Goal: Transaction & Acquisition: Purchase product/service

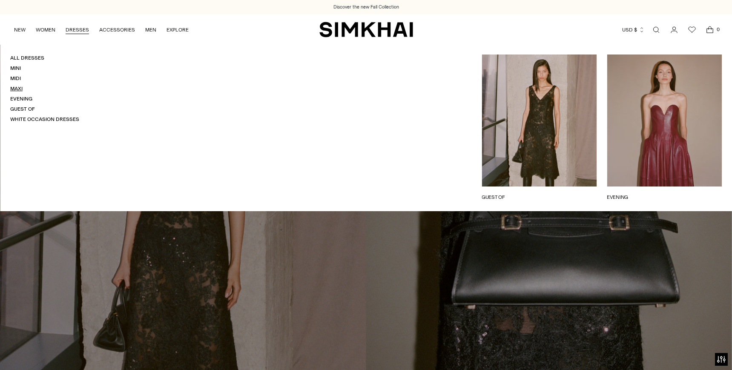
click at [19, 86] on link "Maxi" at bounding box center [16, 89] width 12 height 6
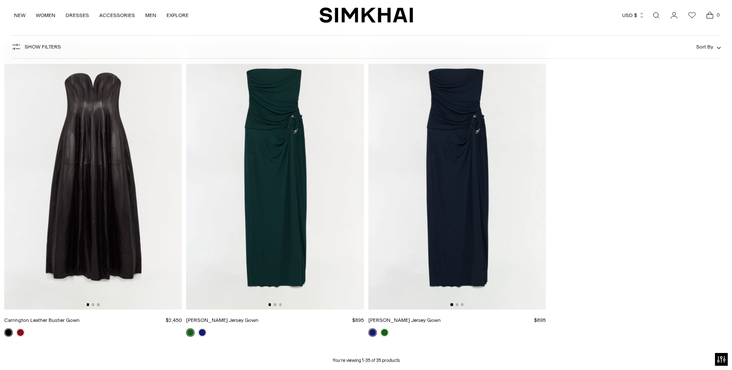
scroll to position [2567, 0]
click at [276, 224] on img at bounding box center [275, 176] width 178 height 267
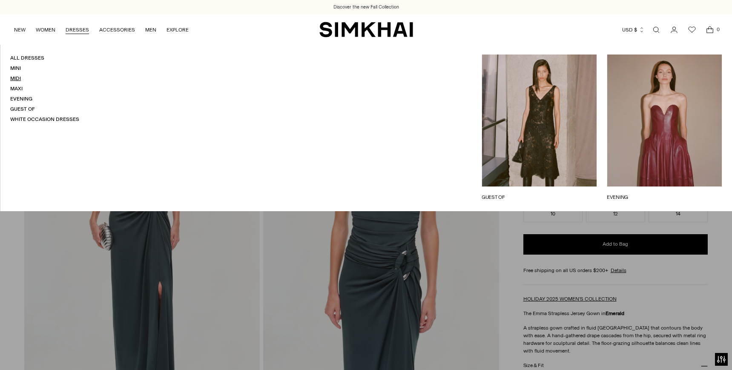
click at [18, 76] on link "Midi" at bounding box center [15, 78] width 11 height 6
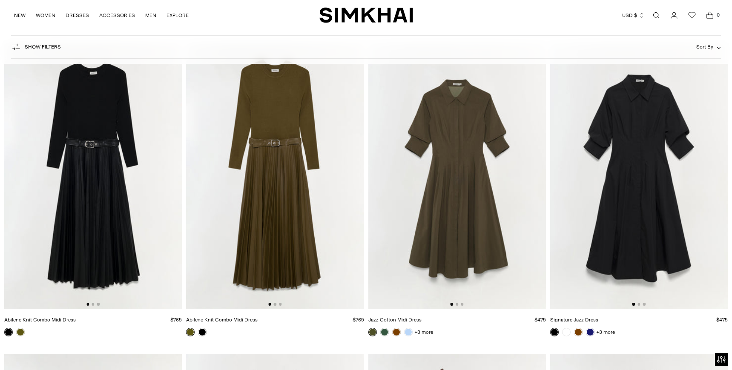
scroll to position [2246, 0]
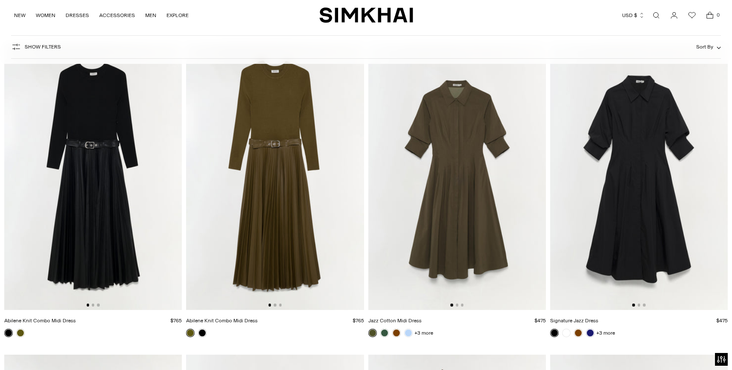
click at [309, 219] on img at bounding box center [275, 176] width 178 height 267
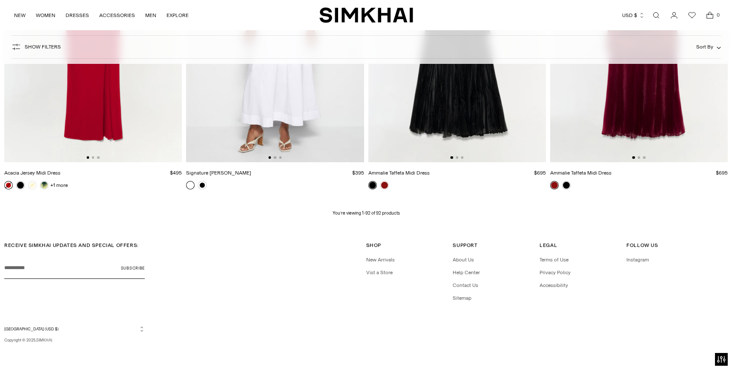
scroll to position [7055, 0]
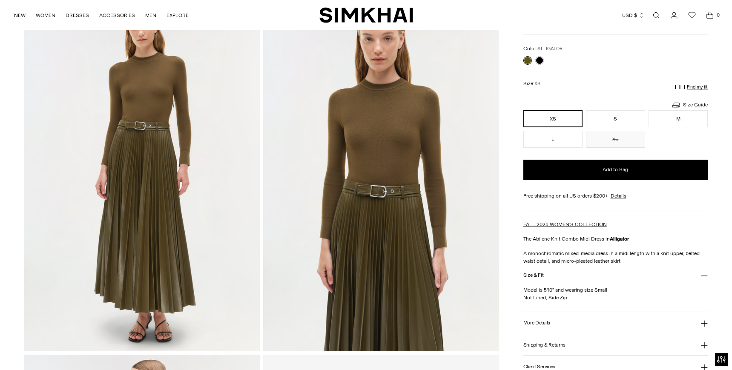
scroll to position [65, 0]
